Goal: Task Accomplishment & Management: Use online tool/utility

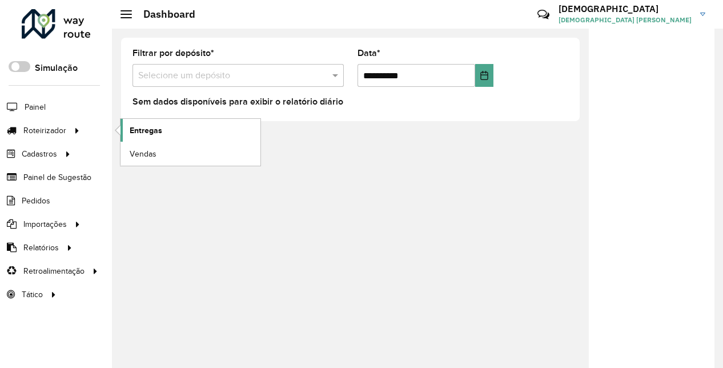
click at [146, 128] on span "Entregas" at bounding box center [146, 130] width 33 height 12
click at [147, 130] on span "Entregas" at bounding box center [146, 130] width 33 height 12
click at [142, 124] on span "Entregas" at bounding box center [146, 130] width 33 height 12
click at [162, 132] on link "Entregas" at bounding box center [190, 130] width 140 height 23
click at [135, 129] on span "Entregas" at bounding box center [146, 130] width 33 height 12
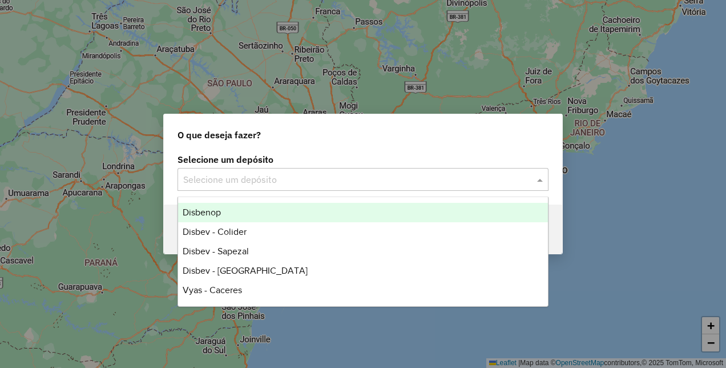
click at [310, 173] on input "text" at bounding box center [351, 180] width 337 height 14
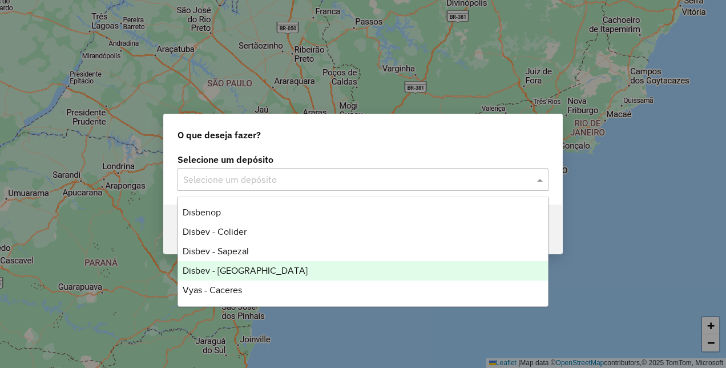
click at [244, 273] on span "Disbev - Tangara" at bounding box center [245, 270] width 125 height 10
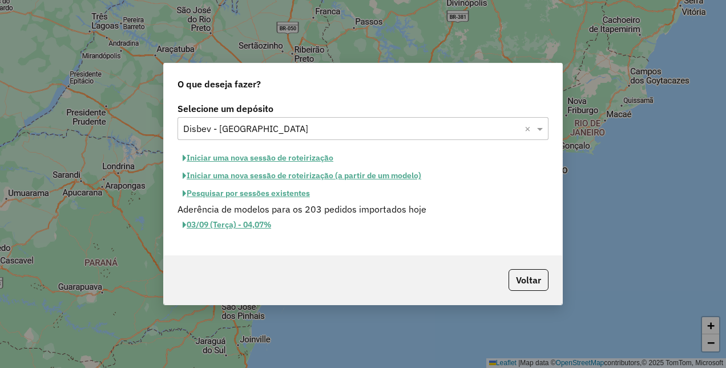
click at [288, 197] on button "Pesquisar por sessões existentes" at bounding box center [246, 193] width 138 height 18
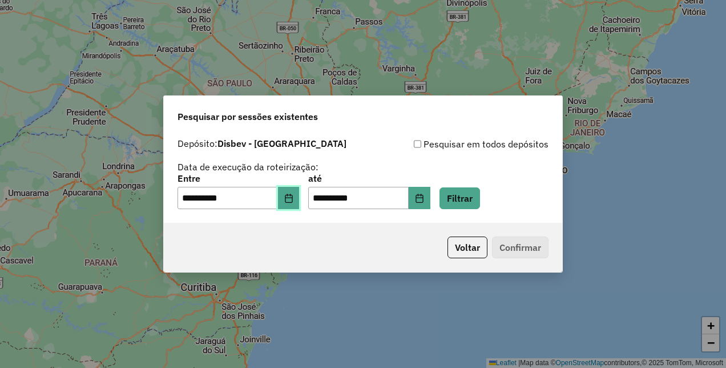
click at [293, 200] on icon "Choose Date" at bounding box center [288, 197] width 9 height 9
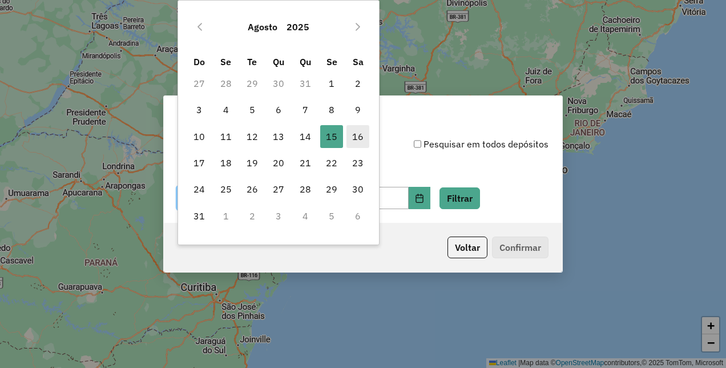
click at [354, 137] on span "16" at bounding box center [357, 136] width 23 height 23
type input "**********"
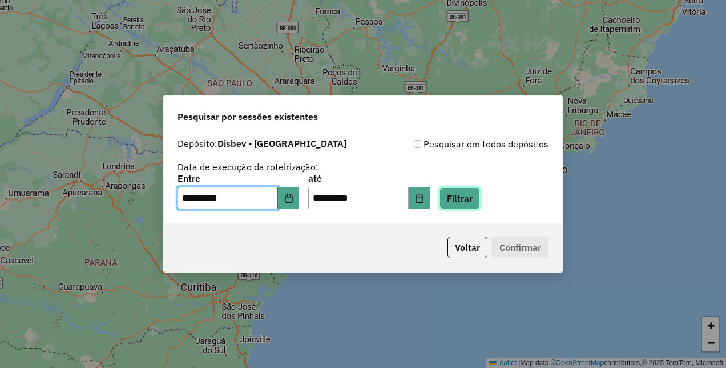
click at [458, 201] on button "Filtrar" at bounding box center [459, 198] width 41 height 22
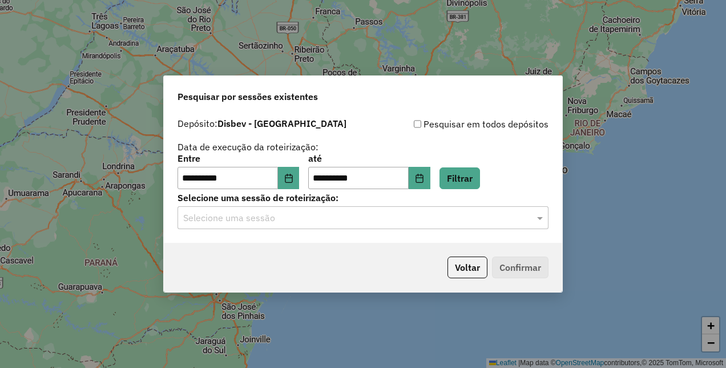
click at [457, 220] on input "text" at bounding box center [351, 218] width 337 height 14
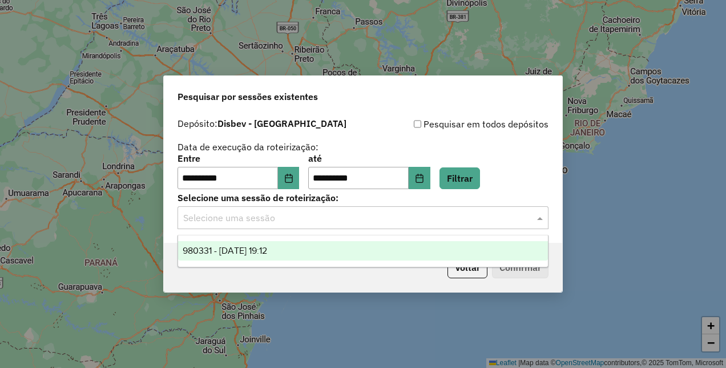
click at [253, 248] on span "980331 - 16/08/2025 19:12" at bounding box center [225, 250] width 84 height 10
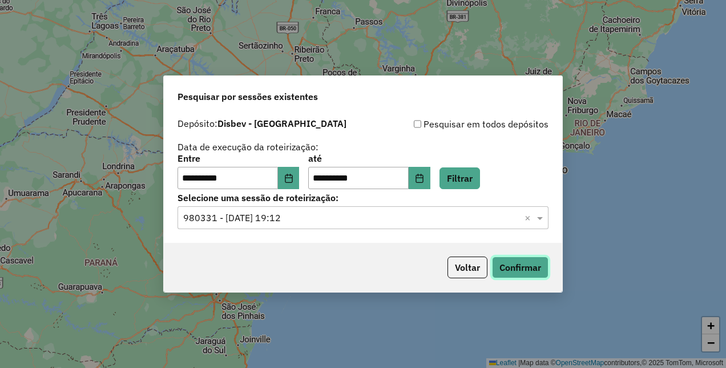
click at [535, 266] on button "Confirmar" at bounding box center [520, 267] width 57 height 22
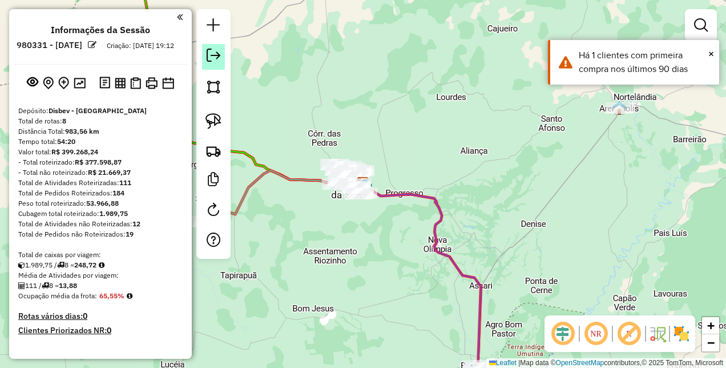
click at [222, 58] on link at bounding box center [213, 57] width 23 height 26
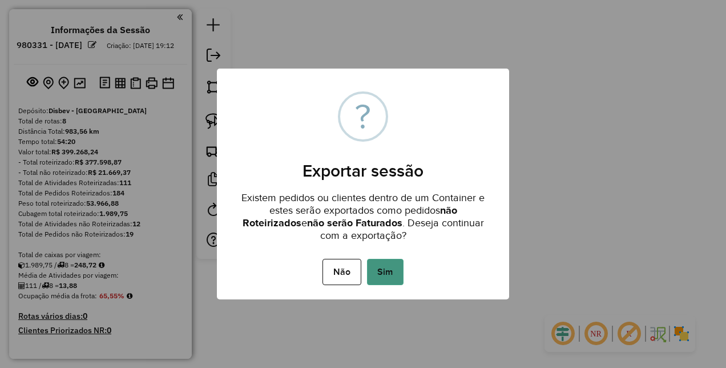
click at [392, 269] on button "Sim" at bounding box center [385, 272] width 37 height 26
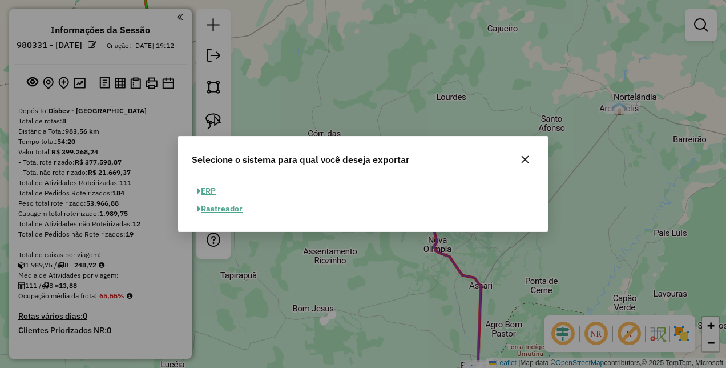
click at [214, 192] on button "ERP" at bounding box center [206, 191] width 29 height 18
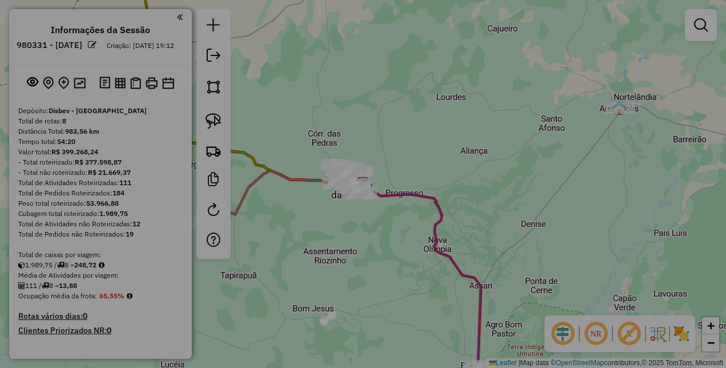
select select "**"
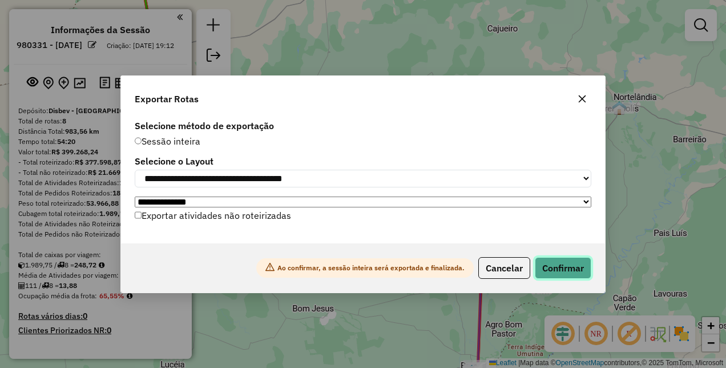
click at [580, 274] on button "Confirmar" at bounding box center [563, 268] width 57 height 22
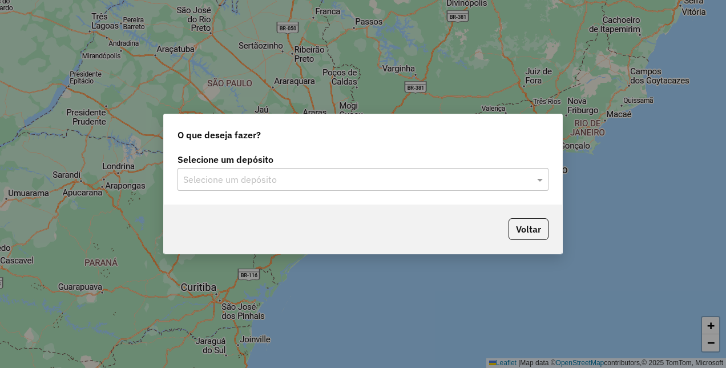
click at [261, 183] on input "text" at bounding box center [351, 180] width 337 height 14
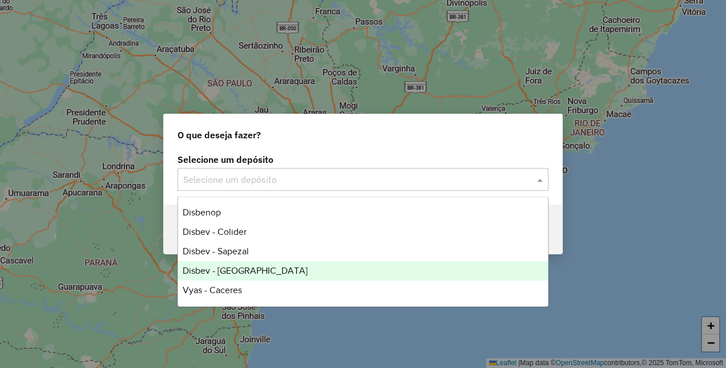
click at [259, 269] on div "Disbev - [GEOGRAPHIC_DATA]" at bounding box center [362, 270] width 369 height 19
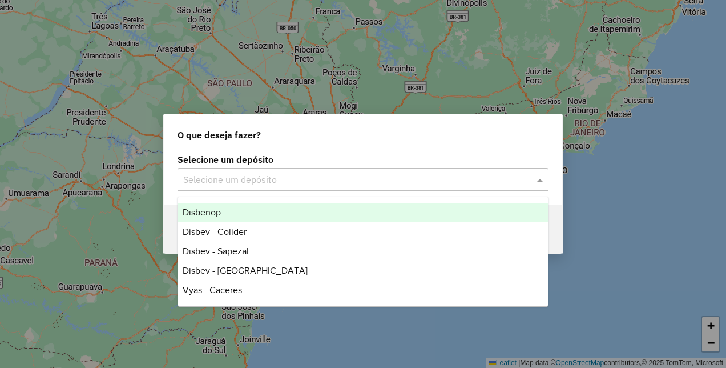
click at [279, 176] on input "text" at bounding box center [351, 180] width 337 height 14
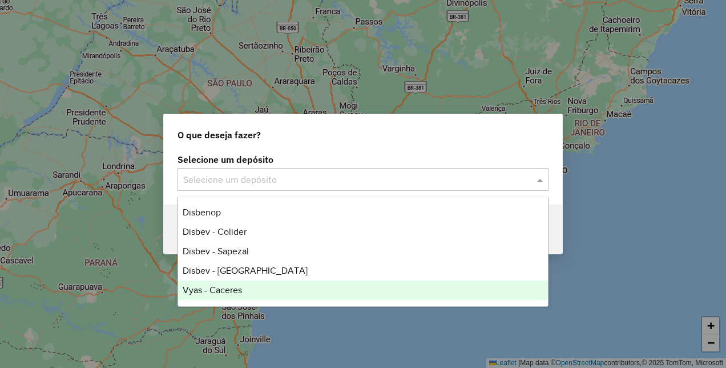
click at [249, 292] on div "Vyas - Caceres" at bounding box center [362, 289] width 369 height 19
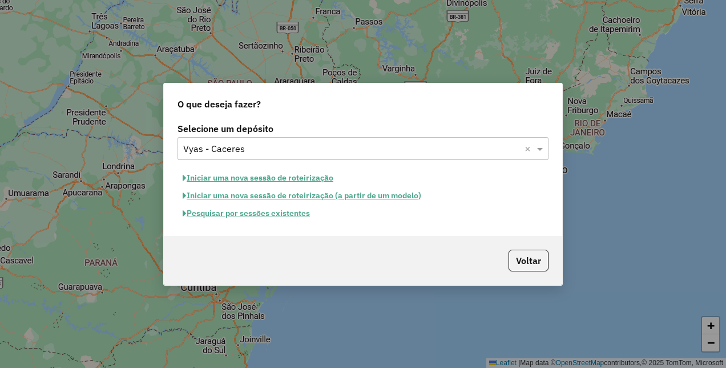
click at [290, 212] on button "Pesquisar por sessões existentes" at bounding box center [246, 213] width 138 height 18
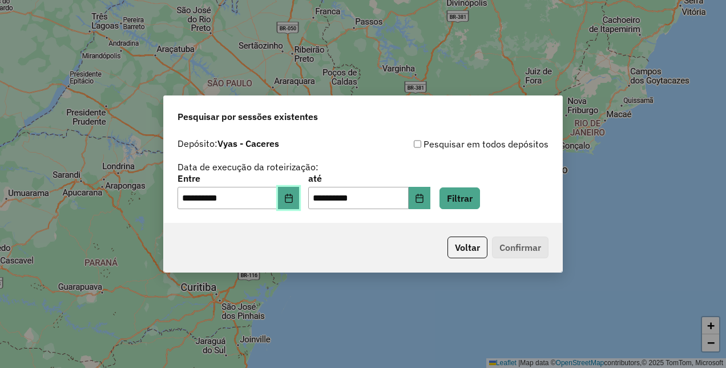
click at [292, 202] on icon "Choose Date" at bounding box center [288, 197] width 7 height 9
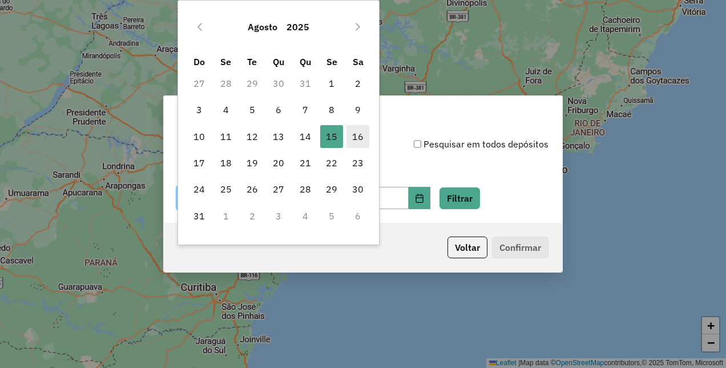
click at [361, 137] on span "16" at bounding box center [357, 136] width 23 height 23
type input "**********"
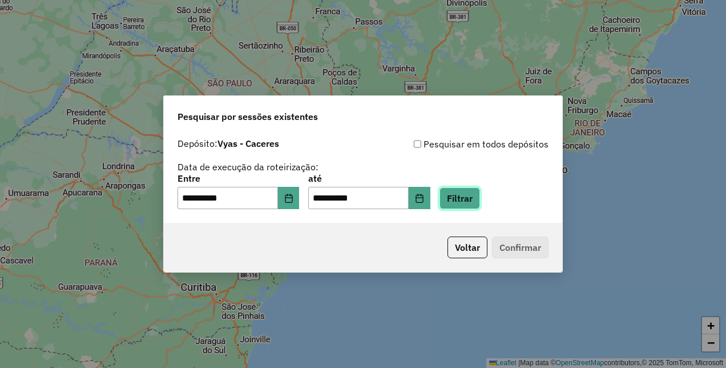
click at [476, 196] on button "Filtrar" at bounding box center [459, 198] width 41 height 22
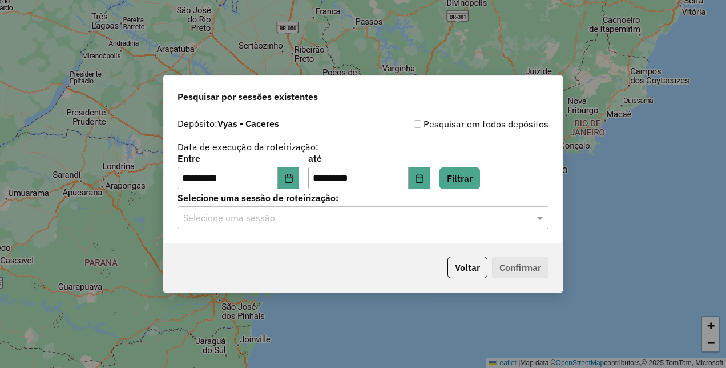
click at [284, 220] on input "text" at bounding box center [351, 218] width 337 height 14
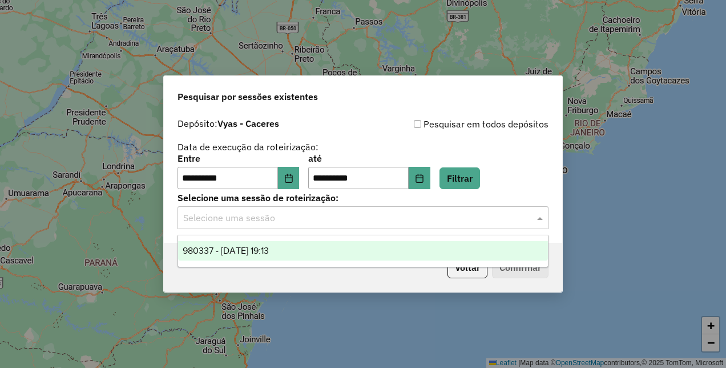
click at [268, 255] on span "980337 - 16/08/2025 19:13" at bounding box center [226, 250] width 86 height 10
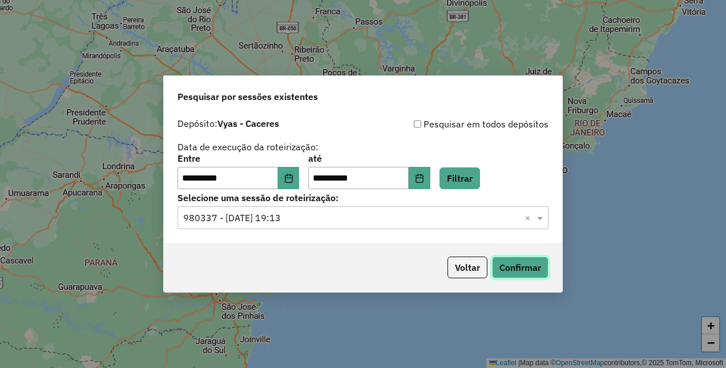
click at [530, 265] on button "Confirmar" at bounding box center [520, 267] width 57 height 22
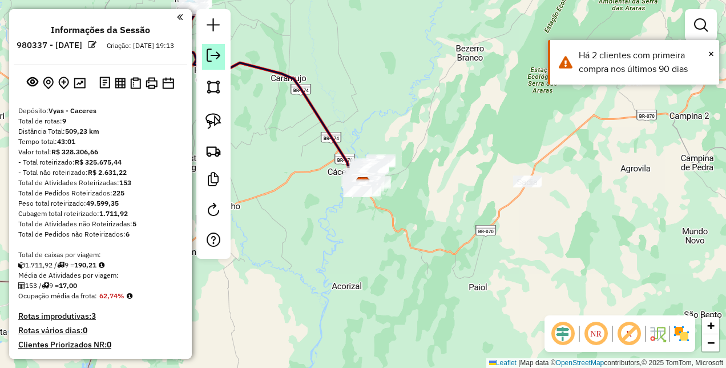
click at [209, 58] on em at bounding box center [214, 56] width 14 height 14
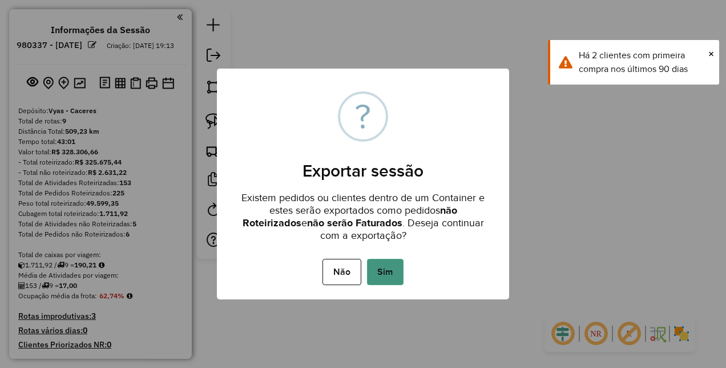
click at [380, 268] on button "Sim" at bounding box center [385, 272] width 37 height 26
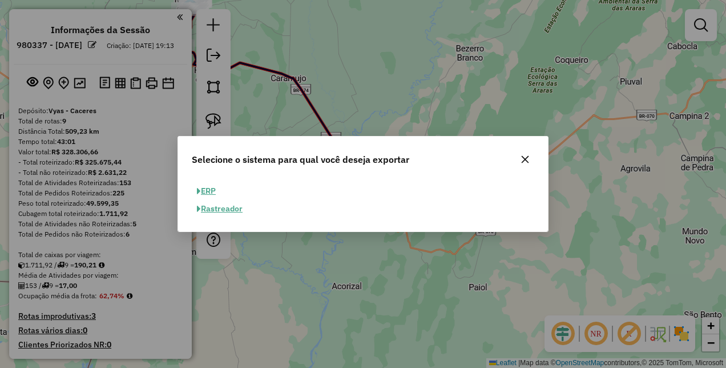
click at [209, 188] on button "ERP" at bounding box center [206, 191] width 29 height 18
select select "**"
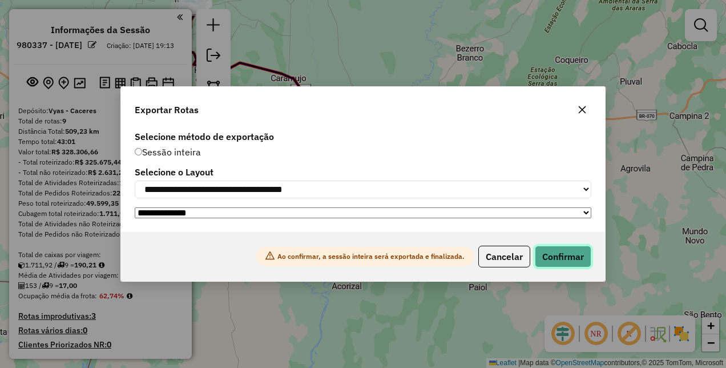
click at [576, 260] on button "Confirmar" at bounding box center [563, 256] width 57 height 22
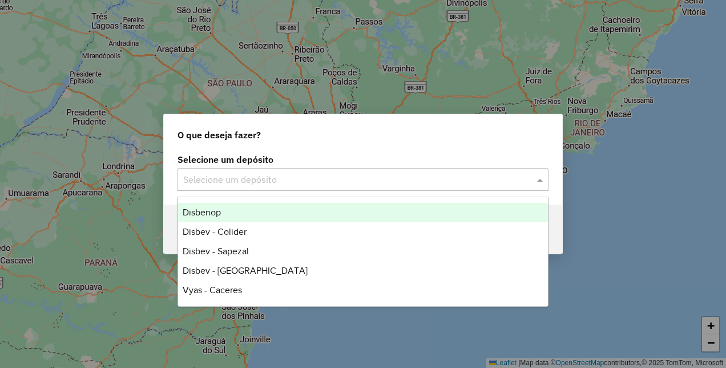
click at [268, 177] on input "text" at bounding box center [351, 180] width 337 height 14
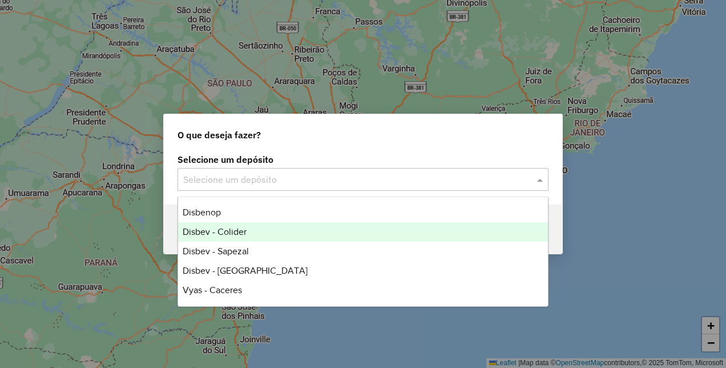
click at [240, 229] on span "Disbev - Colider" at bounding box center [215, 232] width 64 height 10
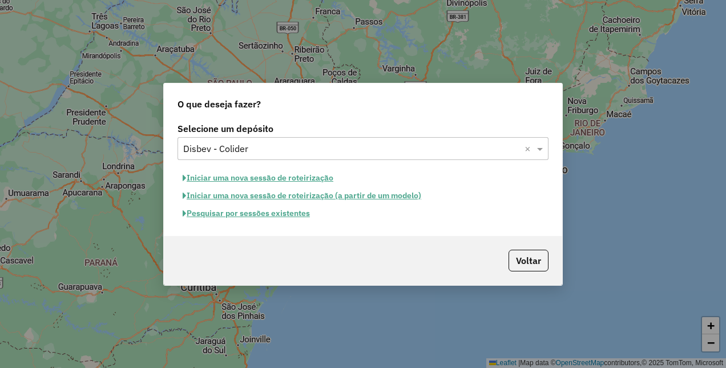
click at [281, 211] on button "Pesquisar por sessões existentes" at bounding box center [246, 213] width 138 height 18
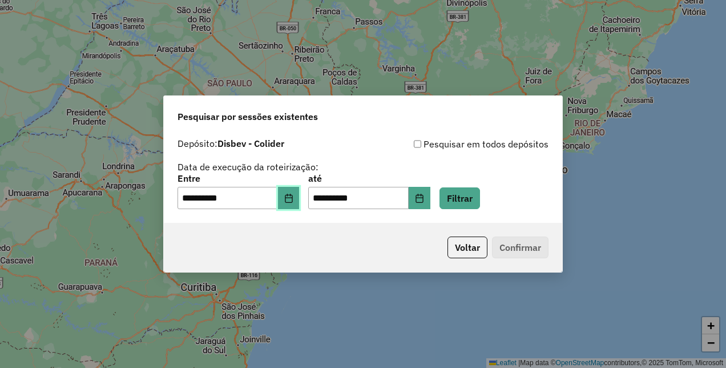
click at [292, 195] on icon "Choose Date" at bounding box center [288, 197] width 7 height 9
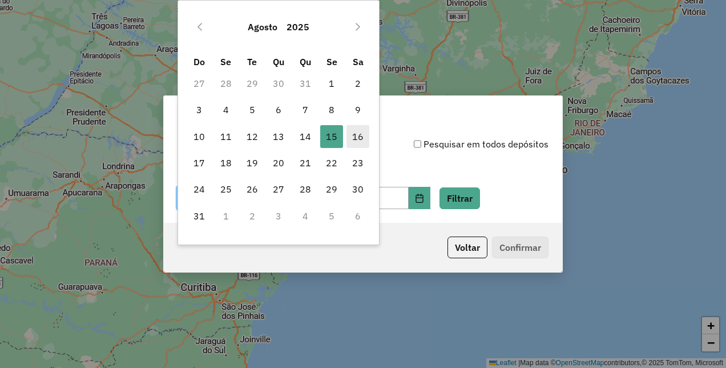
click at [357, 138] on span "16" at bounding box center [357, 136] width 23 height 23
type input "**********"
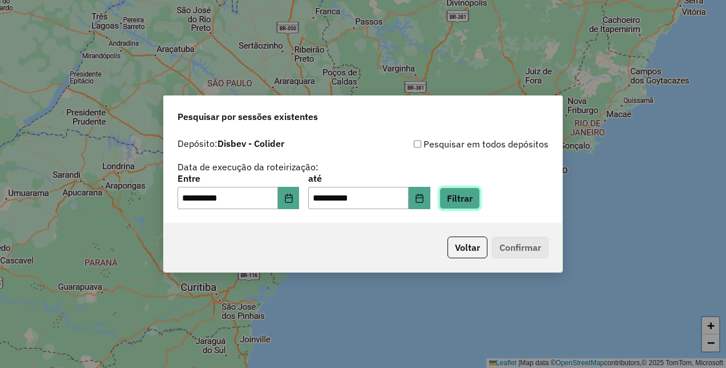
click at [460, 196] on button "Filtrar" at bounding box center [459, 198] width 41 height 22
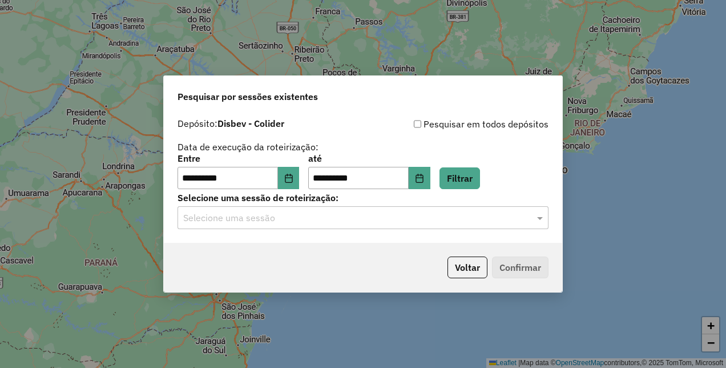
click at [271, 230] on div "**********" at bounding box center [363, 177] width 398 height 131
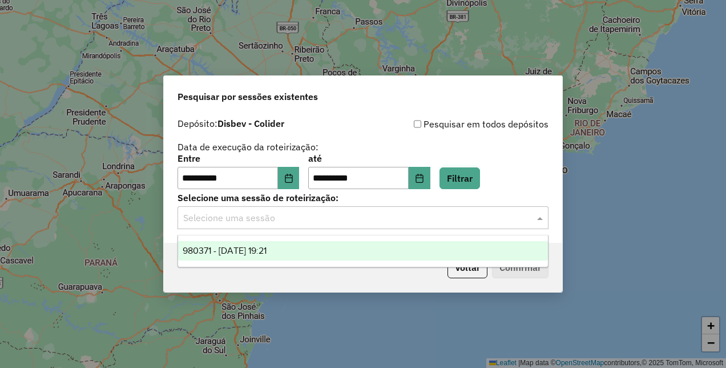
click at [279, 221] on input "text" at bounding box center [351, 218] width 337 height 14
click at [262, 245] on span "980371 - 16/08/2025 19:21" at bounding box center [225, 250] width 84 height 10
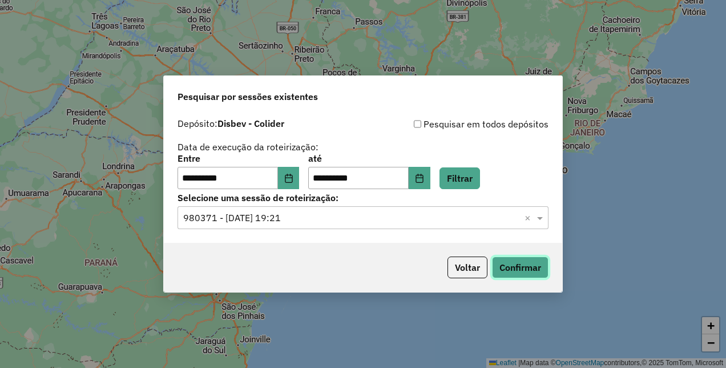
click at [520, 268] on button "Confirmar" at bounding box center [520, 267] width 57 height 22
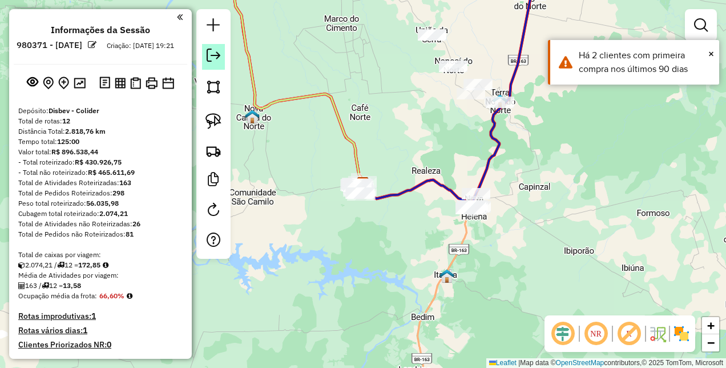
click at [219, 59] on em at bounding box center [214, 56] width 14 height 14
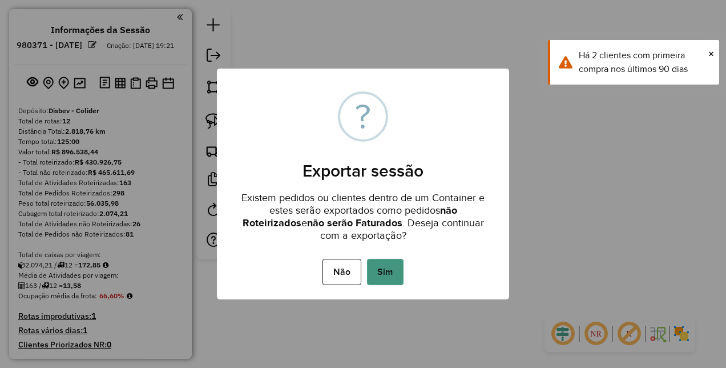
click at [394, 265] on button "Sim" at bounding box center [385, 272] width 37 height 26
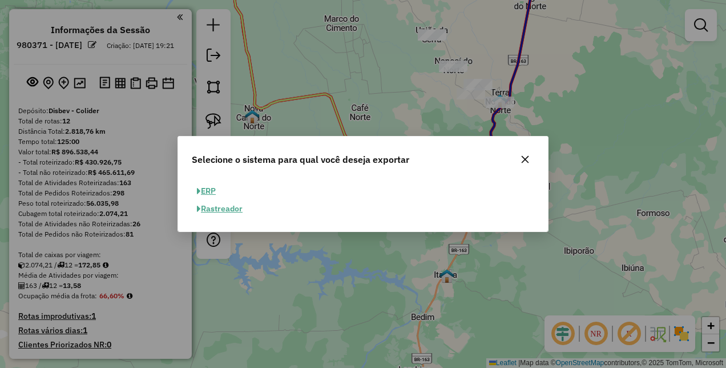
click at [214, 189] on button "ERP" at bounding box center [206, 191] width 29 height 18
select select "**"
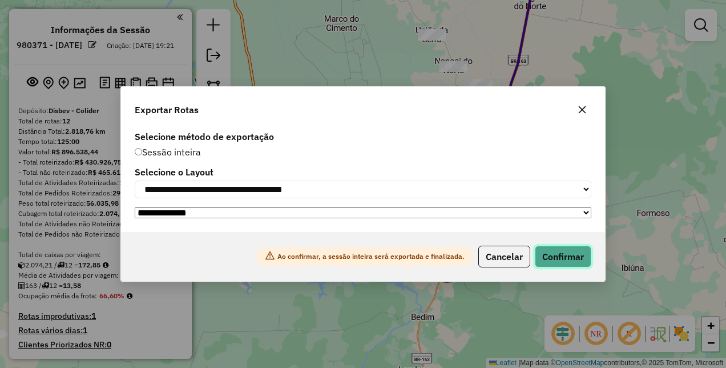
click at [555, 261] on button "Confirmar" at bounding box center [563, 256] width 57 height 22
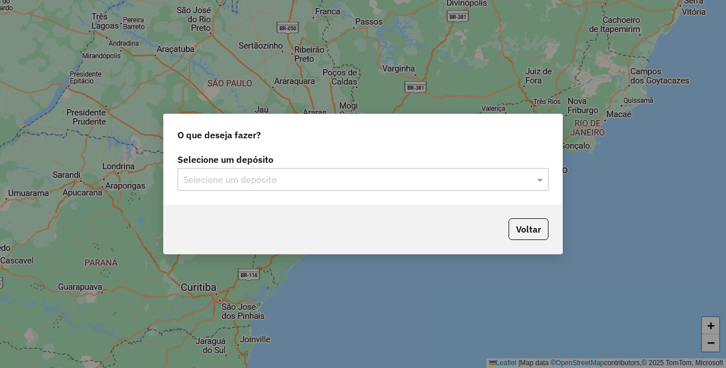
click at [358, 178] on input "text" at bounding box center [351, 180] width 337 height 14
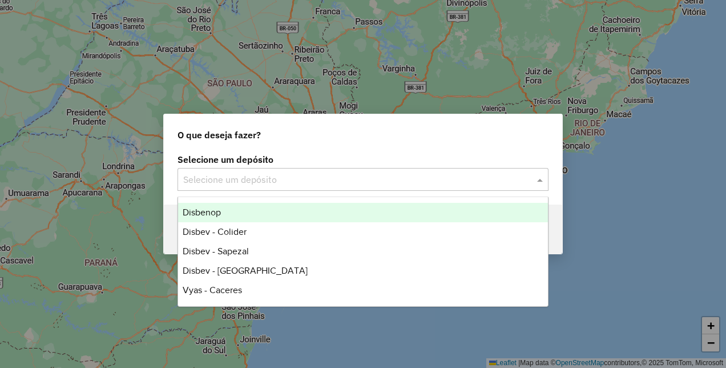
click at [232, 216] on div "Disbenop" at bounding box center [362, 212] width 369 height 19
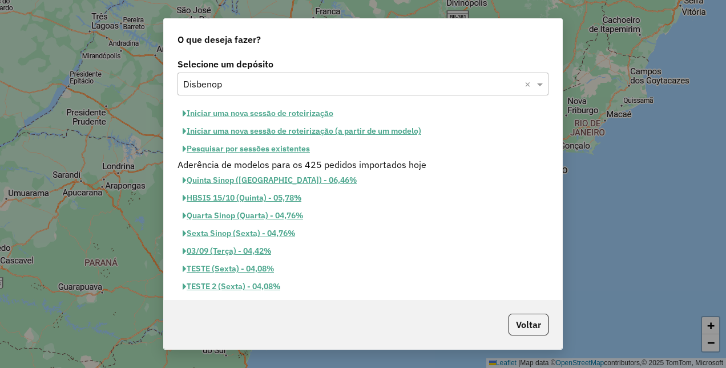
click at [294, 148] on button "Pesquisar por sessões existentes" at bounding box center [246, 149] width 138 height 18
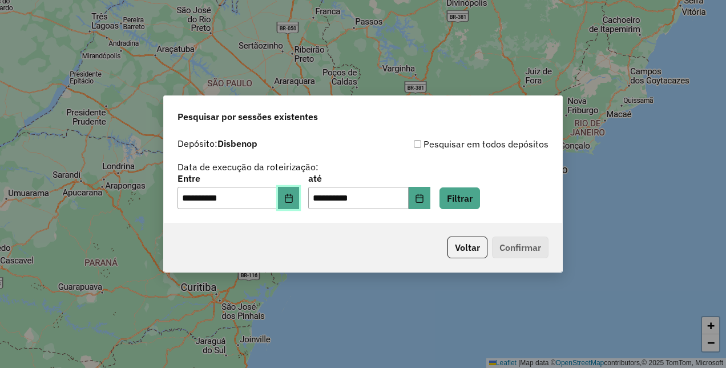
click at [300, 197] on button "Choose Date" at bounding box center [289, 198] width 22 height 23
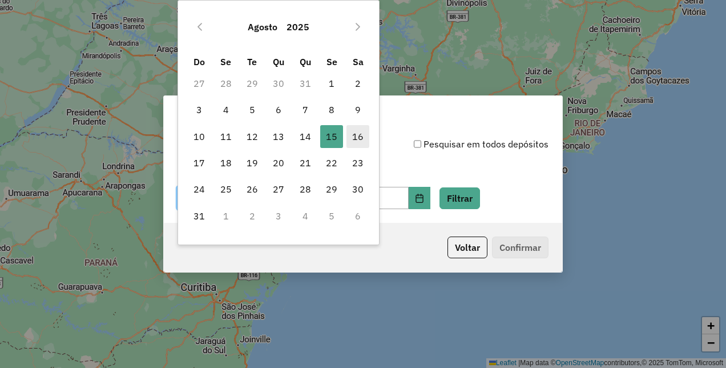
click at [352, 132] on span "16" at bounding box center [357, 136] width 23 height 23
type input "**********"
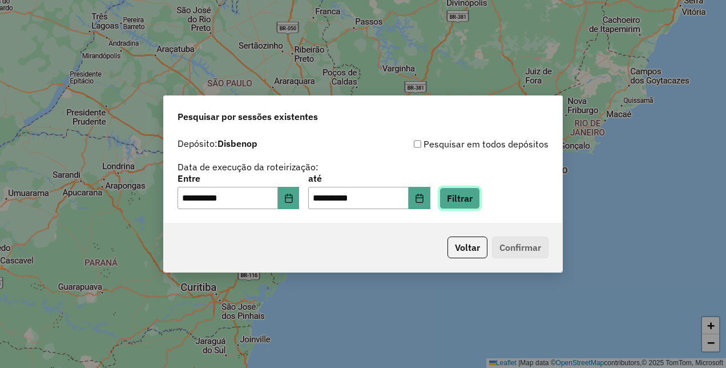
click at [473, 200] on button "Filtrar" at bounding box center [459, 198] width 41 height 22
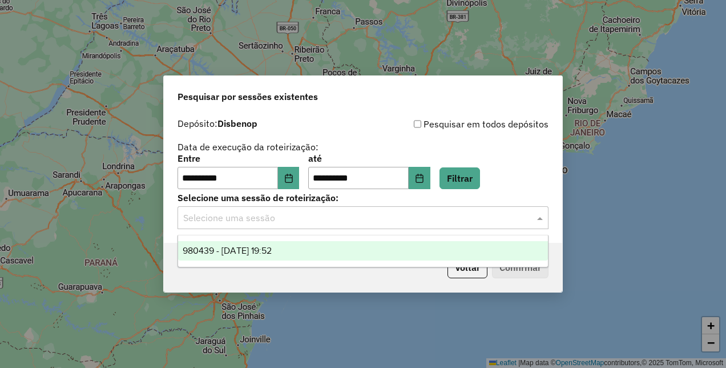
click at [312, 225] on div "Selecione uma sessão" at bounding box center [362, 217] width 371 height 23
click at [271, 245] on span "980439 - 16/08/2025 19:52" at bounding box center [227, 250] width 89 height 10
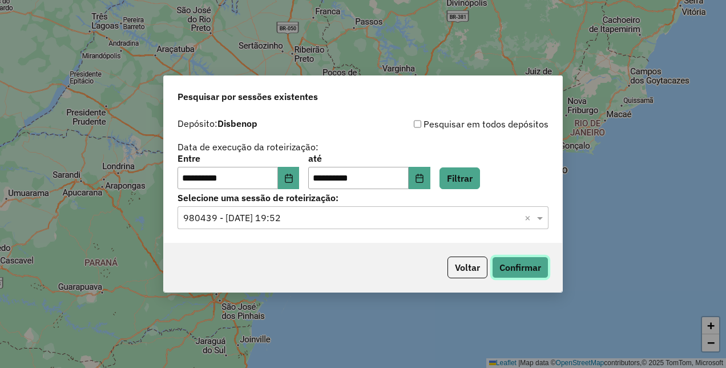
click at [518, 269] on button "Confirmar" at bounding box center [520, 267] width 57 height 22
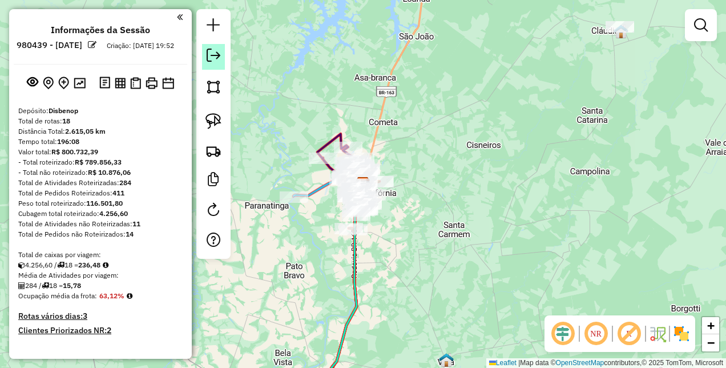
click at [215, 70] on link at bounding box center [213, 57] width 23 height 26
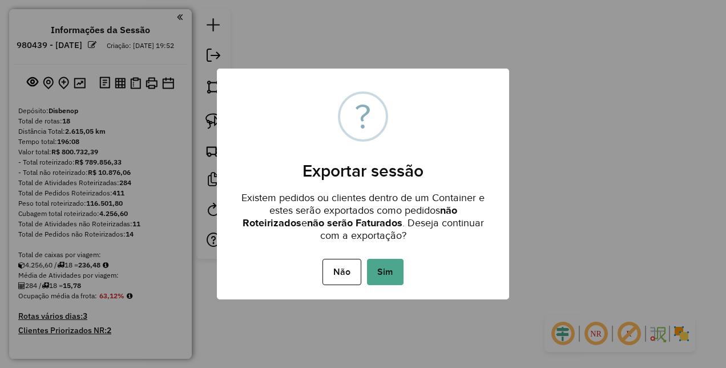
click at [399, 264] on button "Sim" at bounding box center [385, 272] width 37 height 26
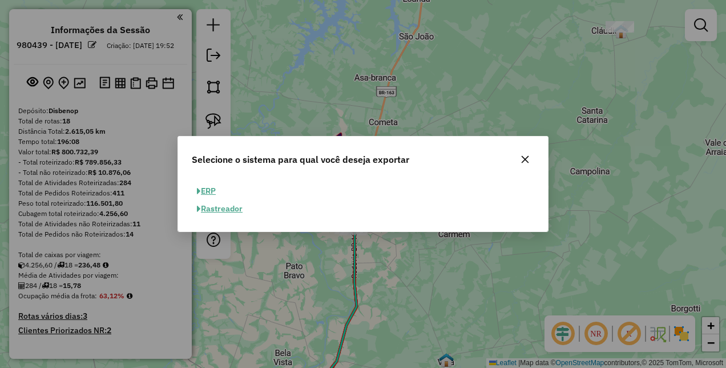
click at [212, 191] on button "ERP" at bounding box center [206, 191] width 29 height 18
select select "**"
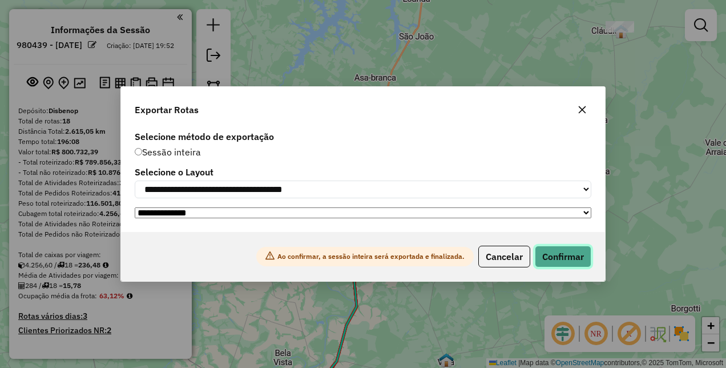
click at [568, 260] on button "Confirmar" at bounding box center [563, 256] width 57 height 22
